Goal: Obtain resource: Download file/media

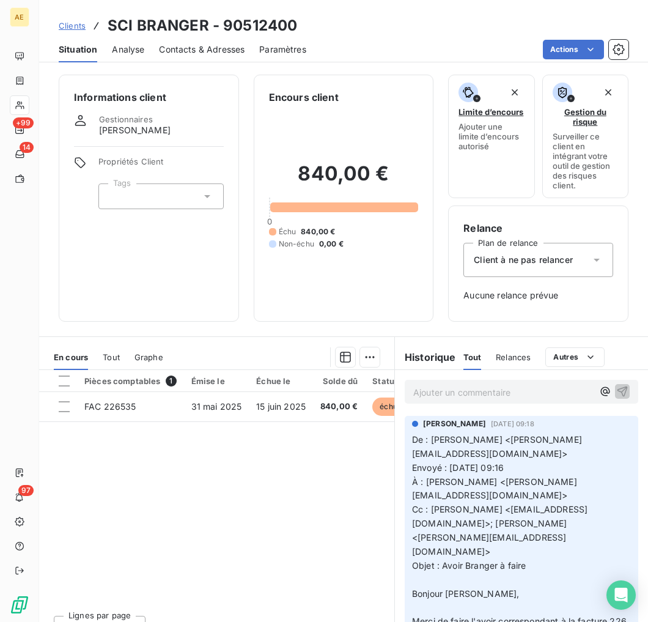
click at [78, 23] on span "Clients" at bounding box center [72, 26] width 27 height 10
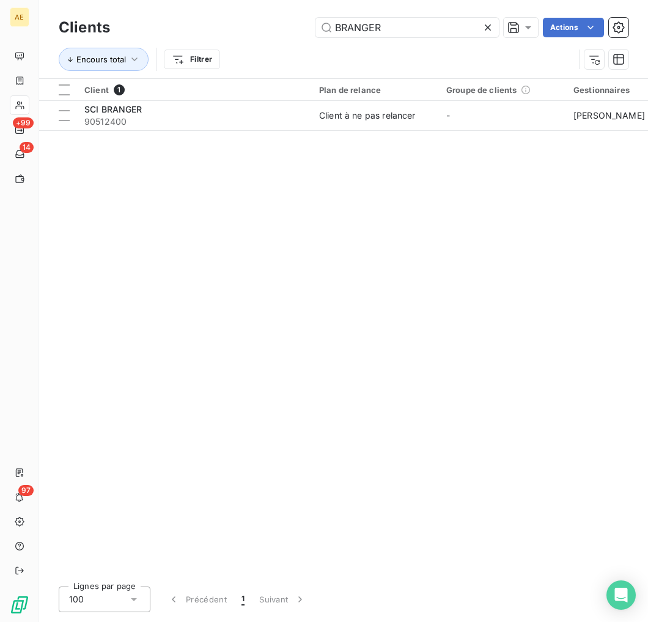
drag, startPoint x: 394, startPoint y: 32, endPoint x: 277, endPoint y: 13, distance: 118.3
click at [277, 13] on div "Clients BRANGER Actions Encours total Filtrer" at bounding box center [343, 39] width 609 height 78
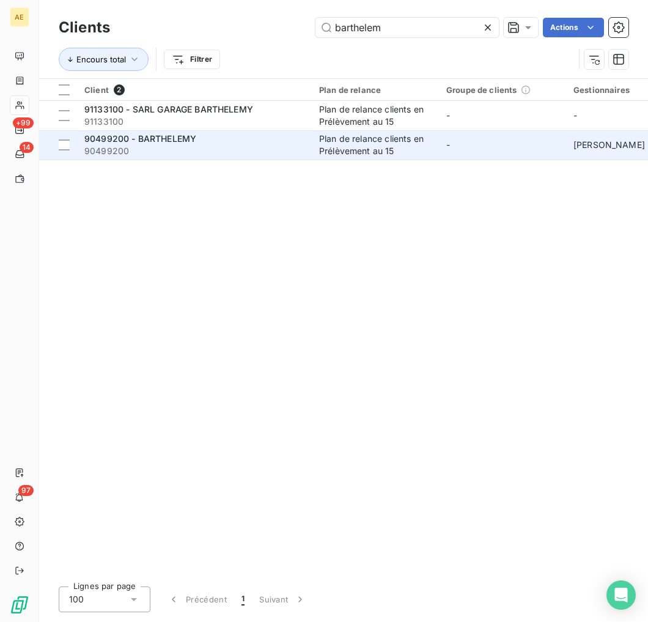
type input "barthelem"
click at [265, 148] on span "90499200" at bounding box center [194, 151] width 220 height 12
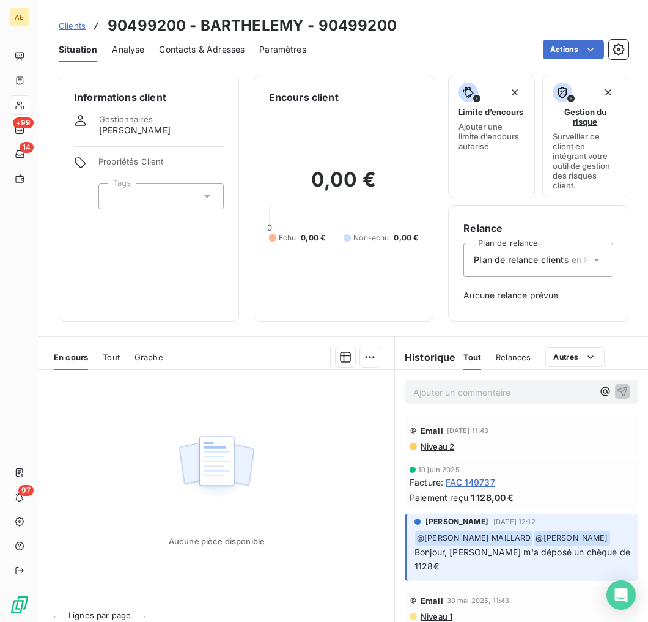
click at [218, 56] on div "Contacts & Adresses" at bounding box center [202, 50] width 86 height 26
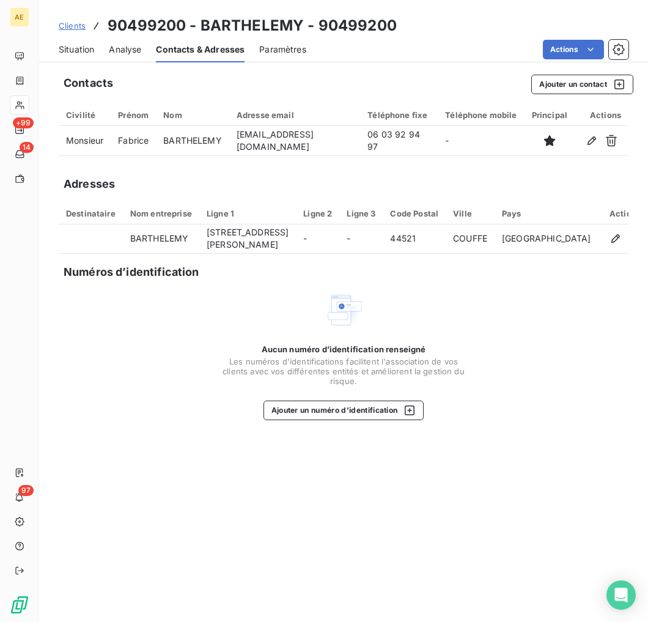
click at [81, 51] on span "Situation" at bounding box center [76, 49] width 35 height 12
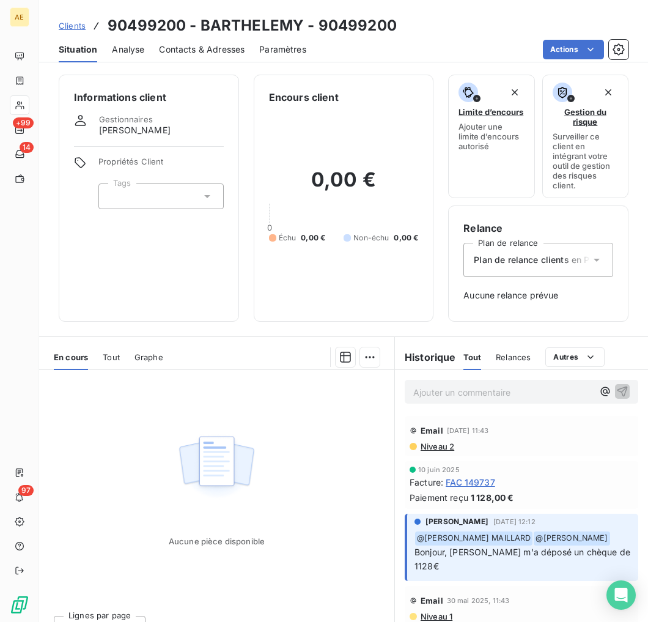
click at [237, 99] on div "Informations client Gestionnaires [PERSON_NAME] Propriétés Client Tags Encours …" at bounding box center [343, 198] width 609 height 247
click at [227, 49] on span "Contacts & Adresses" at bounding box center [202, 49] width 86 height 12
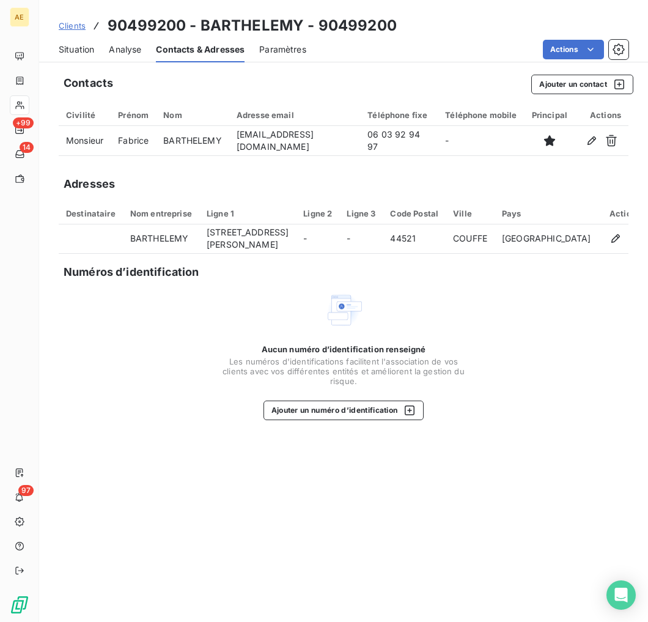
click at [74, 46] on span "Situation" at bounding box center [76, 49] width 35 height 12
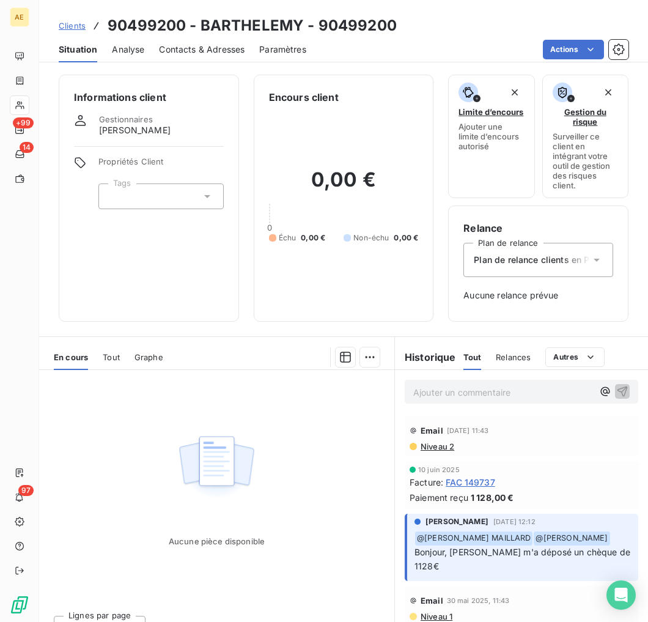
click at [72, 21] on span "Clients" at bounding box center [72, 26] width 27 height 10
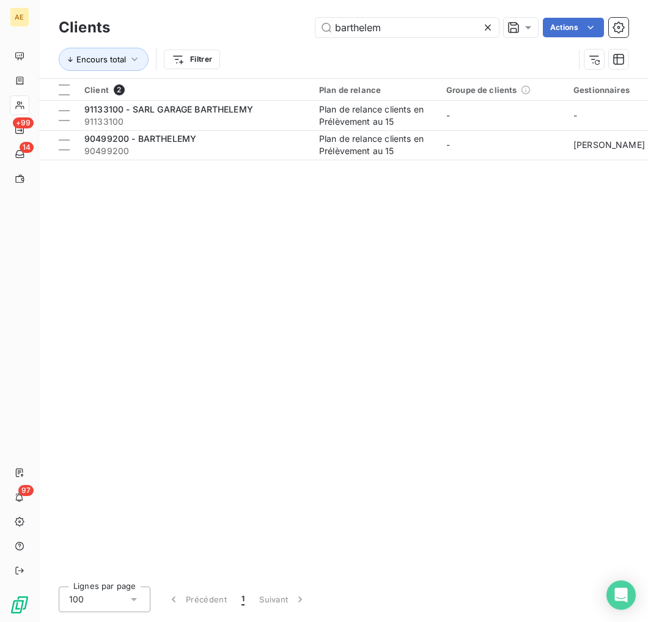
drag, startPoint x: 386, startPoint y: 28, endPoint x: 119, endPoint y: 27, distance: 267.7
click at [119, 26] on div "Clients barthelem Actions" at bounding box center [344, 28] width 570 height 26
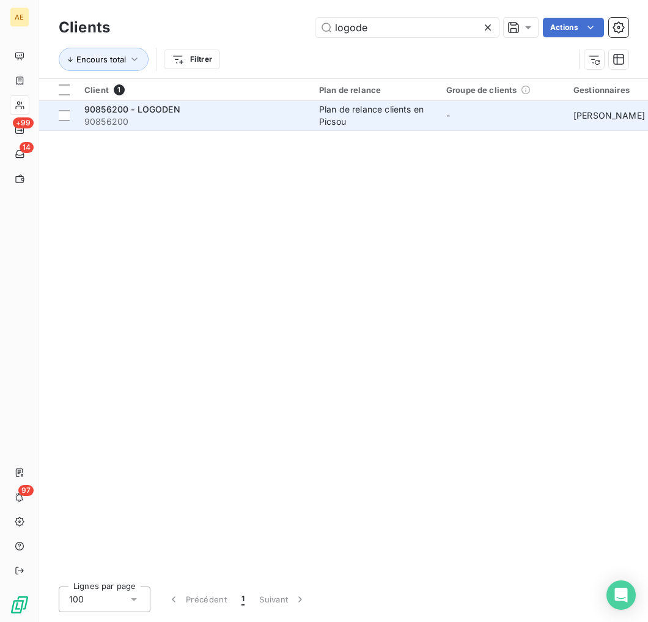
type input "logode"
click at [155, 118] on span "90856200" at bounding box center [194, 122] width 220 height 12
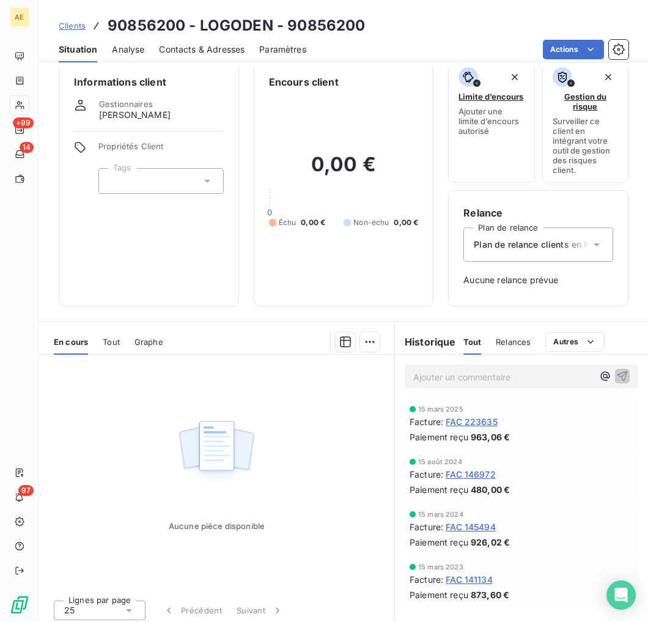
scroll to position [20, 0]
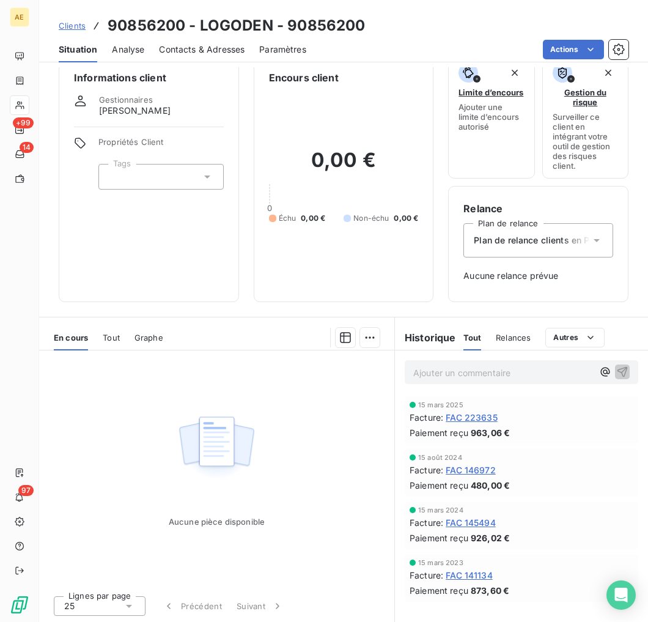
click at [228, 43] on span "Contacts & Adresses" at bounding box center [202, 49] width 86 height 12
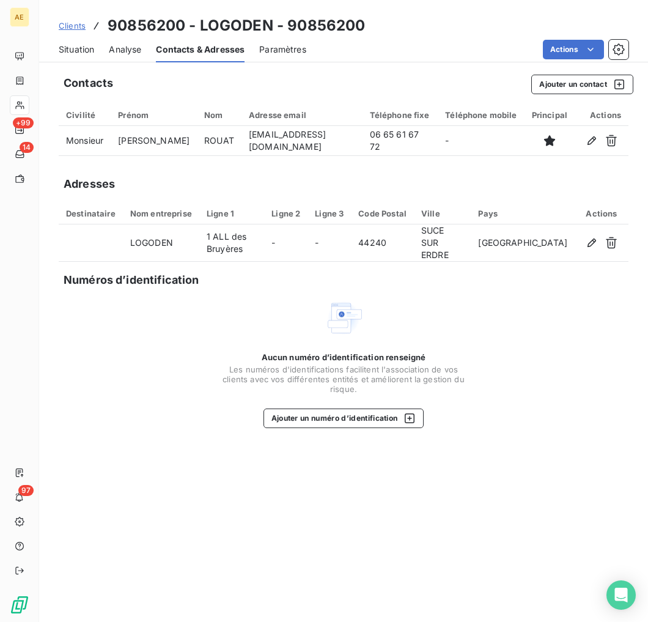
click at [76, 48] on span "Situation" at bounding box center [76, 49] width 35 height 12
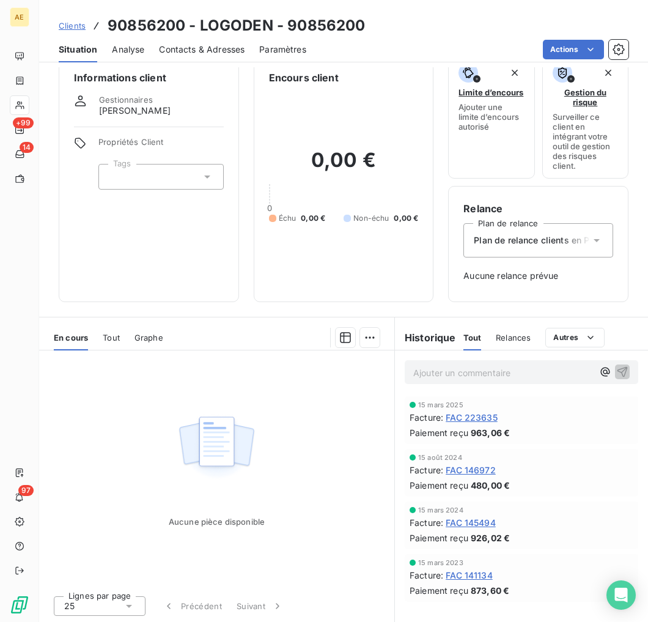
click at [473, 416] on span "FAC 223635" at bounding box center [472, 417] width 52 height 13
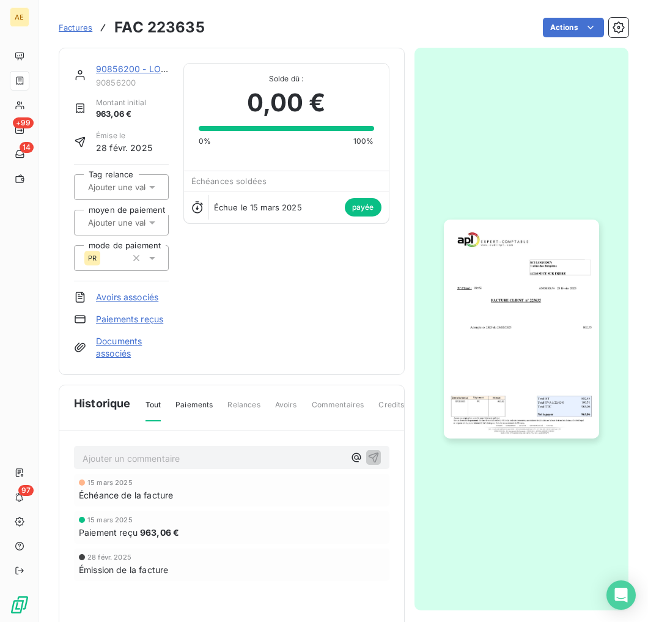
click at [498, 327] on img "button" at bounding box center [521, 328] width 155 height 219
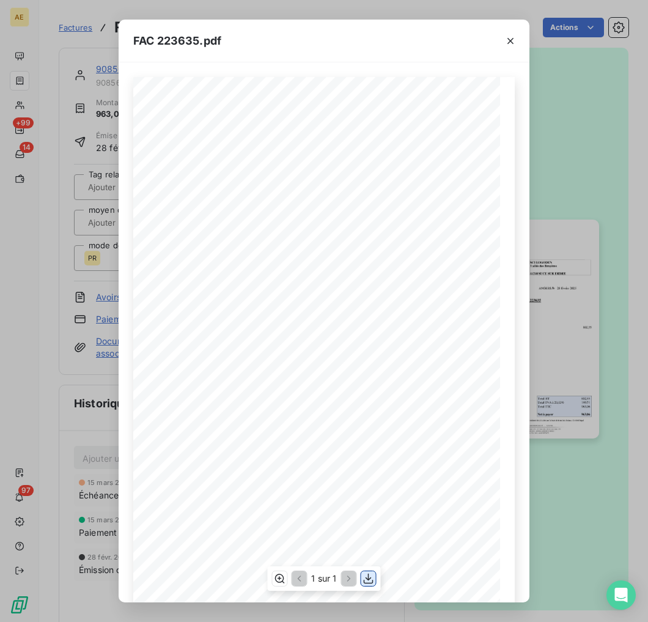
click at [368, 578] on icon "button" at bounding box center [369, 578] width 10 height 10
click at [233, 45] on div "FAC 223635.pdf" at bounding box center [324, 41] width 411 height 43
